Goal: Task Accomplishment & Management: Use online tool/utility

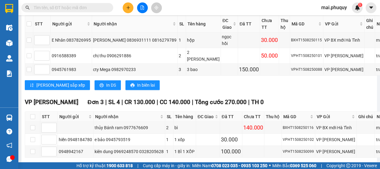
scroll to position [215, 0]
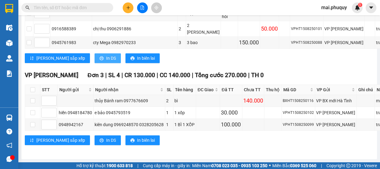
drag, startPoint x: 76, startPoint y: 75, endPoint x: 79, endPoint y: 77, distance: 3.9
click at [100, 60] on icon "printer" at bounding box center [102, 58] width 4 height 4
click at [126, 8] on icon "plus" at bounding box center [128, 8] width 4 height 4
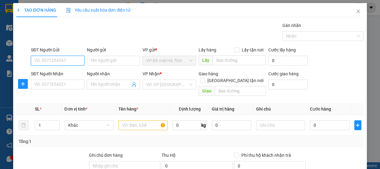
click at [52, 60] on input "SĐT Người Gửi" at bounding box center [58, 61] width 54 height 10
drag, startPoint x: 45, startPoint y: 62, endPoint x: 40, endPoint y: 48, distance: 14.9
click at [44, 61] on input "SĐT Người Gửi" at bounding box center [58, 61] width 54 height 10
type input "0916922538"
click at [51, 73] on div "0916922538 - c" at bounding box center [57, 73] width 46 height 7
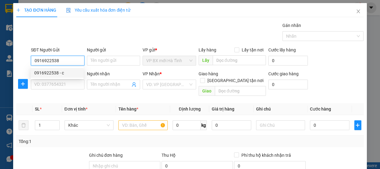
type input "c"
type input "0916922538"
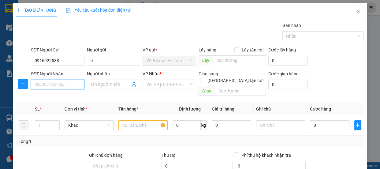
click at [51, 89] on input "SĐT Người Nhận" at bounding box center [58, 85] width 54 height 10
click at [55, 95] on div "0916276193 - A Đat" at bounding box center [57, 96] width 46 height 7
type input "0916276193"
type input "A Đat"
checkbox input "true"
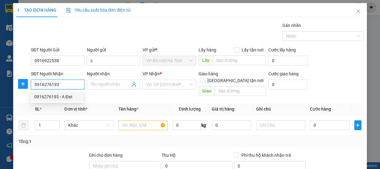
type input "49 ngỏ 185 phố [DEMOGRAPHIC_DATA][GEOGRAPHIC_DATA]"
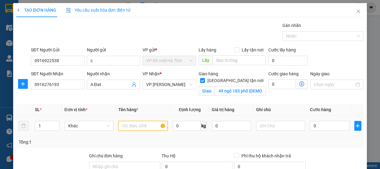
click at [129, 126] on input "text" at bounding box center [143, 126] width 49 height 10
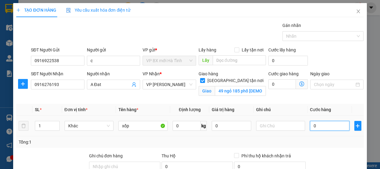
click at [315, 125] on input "0" at bounding box center [330, 126] width 40 height 10
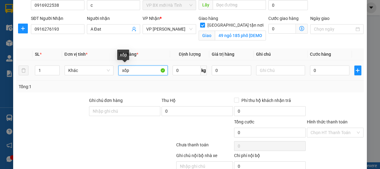
click at [130, 71] on input "xốp" at bounding box center [143, 71] width 49 height 10
type input "xốp+bì"
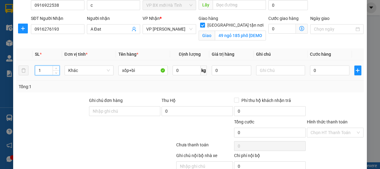
click at [28, 70] on tr "1 Khác xốp+bì 0 kg 0 0" at bounding box center [190, 70] width 348 height 21
type input "2"
click at [310, 68] on input "0" at bounding box center [330, 71] width 40 height 10
type input "1"
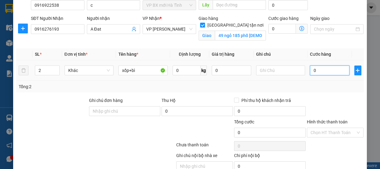
type input "1"
type input "10"
type input "100"
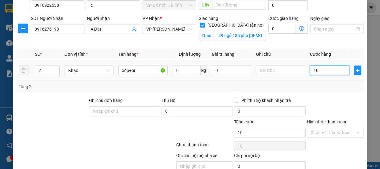
type input "100"
type input "1.000"
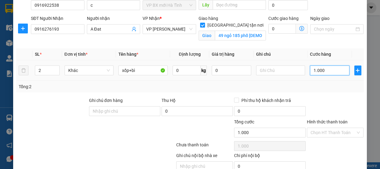
type input "10.000"
type input "100.000"
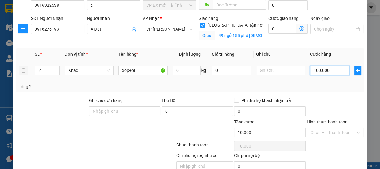
type input "100.000"
click at [268, 73] on input "text" at bounding box center [280, 71] width 49 height 10
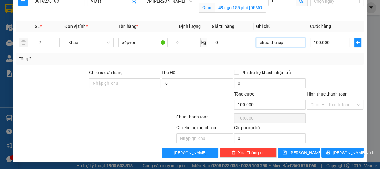
type input "chưa thu síp"
click at [325, 99] on div "Hình thức thanh toán" at bounding box center [335, 95] width 57 height 9
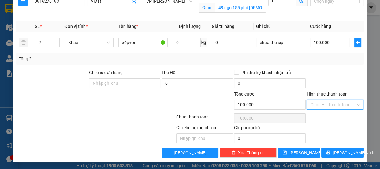
click at [327, 106] on input "Hình thức thanh toán" at bounding box center [333, 104] width 45 height 9
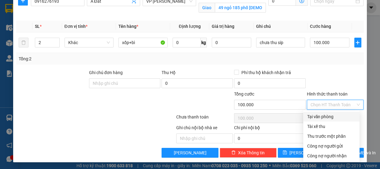
click at [325, 115] on div "Tại văn phòng" at bounding box center [331, 116] width 49 height 7
type input "0"
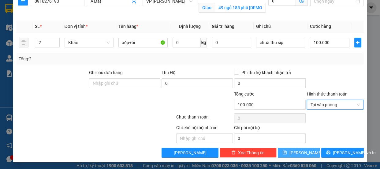
click at [293, 153] on button "[PERSON_NAME]" at bounding box center [299, 153] width 42 height 10
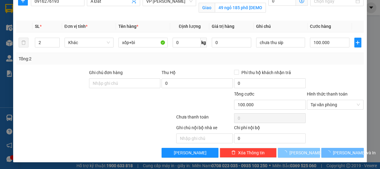
checkbox input "false"
type input "1"
type input "0"
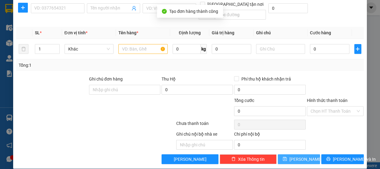
scroll to position [0, 0]
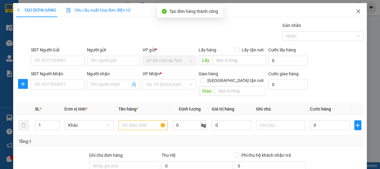
click at [351, 15] on span "Close" at bounding box center [358, 11] width 17 height 17
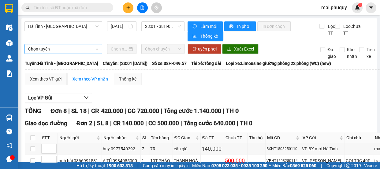
scroll to position [28, 0]
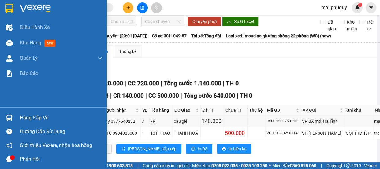
click at [12, 6] on img at bounding box center [9, 8] width 8 height 9
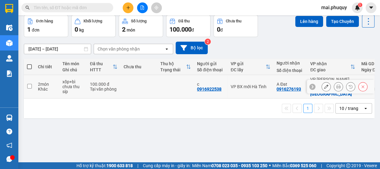
click at [30, 84] on input "checkbox" at bounding box center [29, 86] width 5 height 5
checkbox input "true"
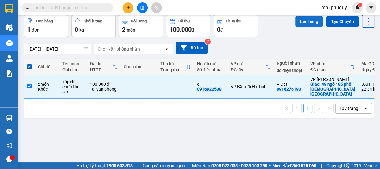
click at [301, 19] on button "Lên hàng" at bounding box center [310, 21] width 28 height 11
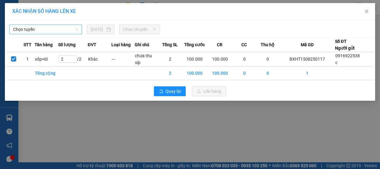
click at [47, 30] on span "Chọn tuyến" at bounding box center [45, 29] width 65 height 9
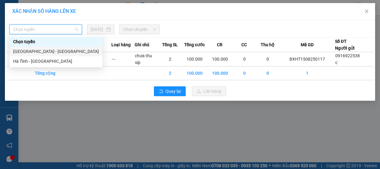
click at [23, 51] on div "[GEOGRAPHIC_DATA] - [GEOGRAPHIC_DATA]" at bounding box center [56, 51] width 86 height 7
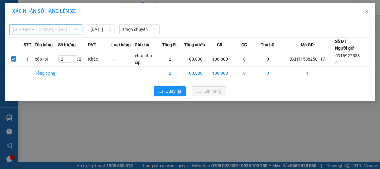
click at [35, 29] on span "[GEOGRAPHIC_DATA] - [GEOGRAPHIC_DATA]" at bounding box center [45, 29] width 65 height 9
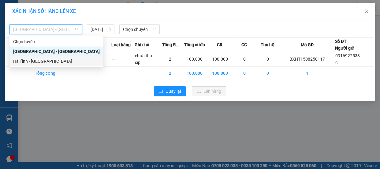
click at [31, 64] on div "Hà Tĩnh - [GEOGRAPHIC_DATA]" at bounding box center [56, 61] width 87 height 7
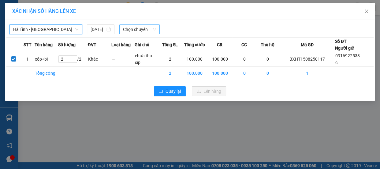
click at [140, 27] on span "Chọn chuyến" at bounding box center [139, 29] width 33 height 9
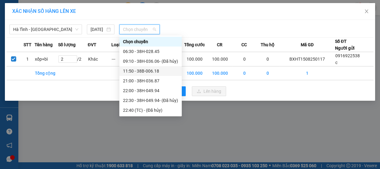
scroll to position [19, 0]
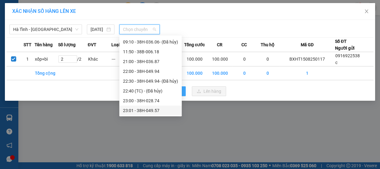
click at [154, 109] on div "23:01 - 38H-049.57" at bounding box center [150, 110] width 55 height 7
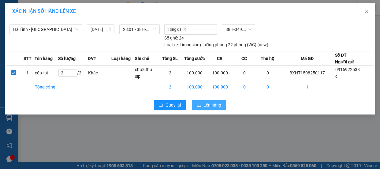
click at [203, 103] on button "Lên hàng" at bounding box center [209, 105] width 34 height 10
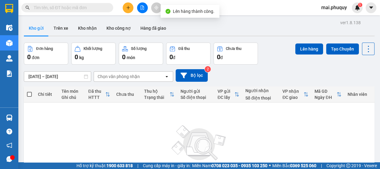
click at [141, 9] on icon "file-add" at bounding box center [142, 8] width 4 height 4
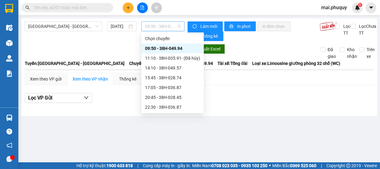
click at [165, 28] on span "09:50 - 38H-049.94" at bounding box center [163, 26] width 36 height 9
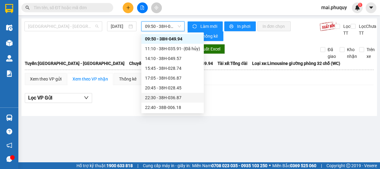
drag, startPoint x: 47, startPoint y: 25, endPoint x: 47, endPoint y: 32, distance: 7.7
click at [47, 25] on span "[GEOGRAPHIC_DATA] - [GEOGRAPHIC_DATA]" at bounding box center [63, 26] width 70 height 9
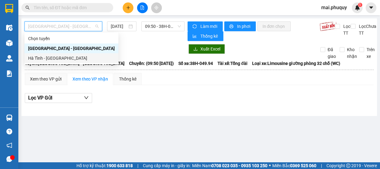
click at [39, 57] on div "Hà Tĩnh - [GEOGRAPHIC_DATA]" at bounding box center [71, 58] width 87 height 7
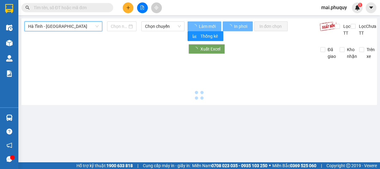
type input "[DATE]"
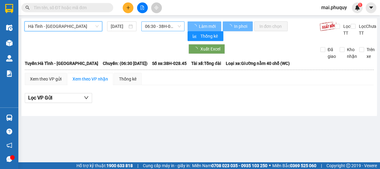
click at [166, 26] on span "06:30 - 38H-028.45" at bounding box center [163, 26] width 36 height 9
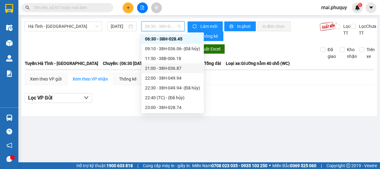
scroll to position [19, 0]
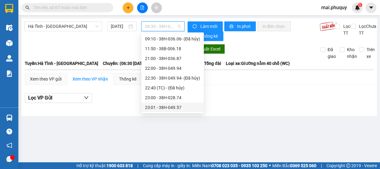
click at [181, 106] on div "23:01 - 38H-049.57" at bounding box center [172, 107] width 55 height 7
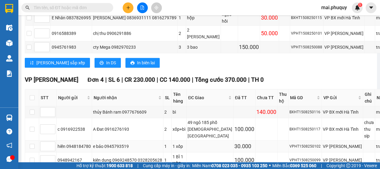
scroll to position [266, 0]
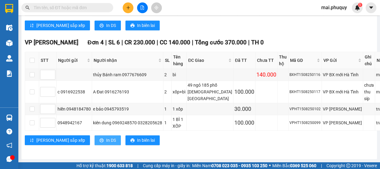
click at [106, 141] on span "In DS" at bounding box center [111, 140] width 10 height 7
